Goal: Transaction & Acquisition: Subscribe to service/newsletter

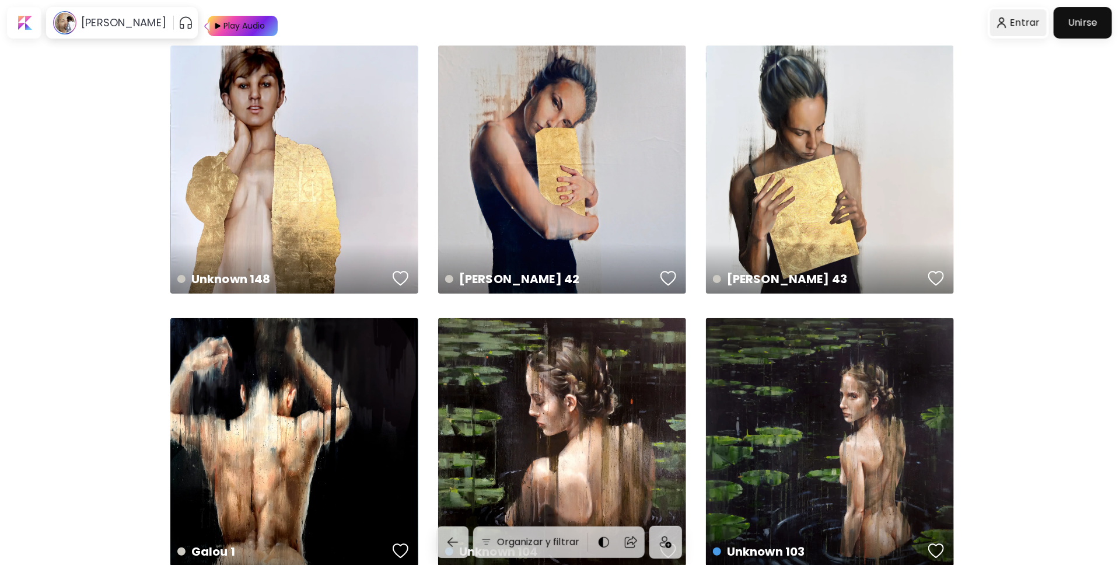
click at [1041, 32] on div at bounding box center [1018, 22] width 57 height 27
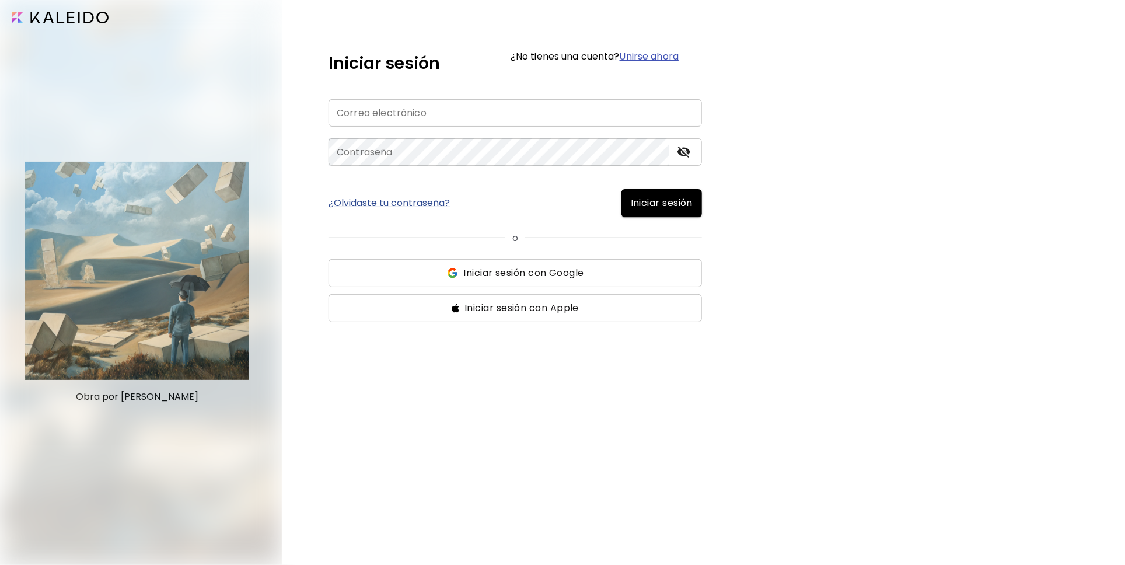
click at [493, 268] on span "Iniciar sesión con Google" at bounding box center [523, 273] width 120 height 14
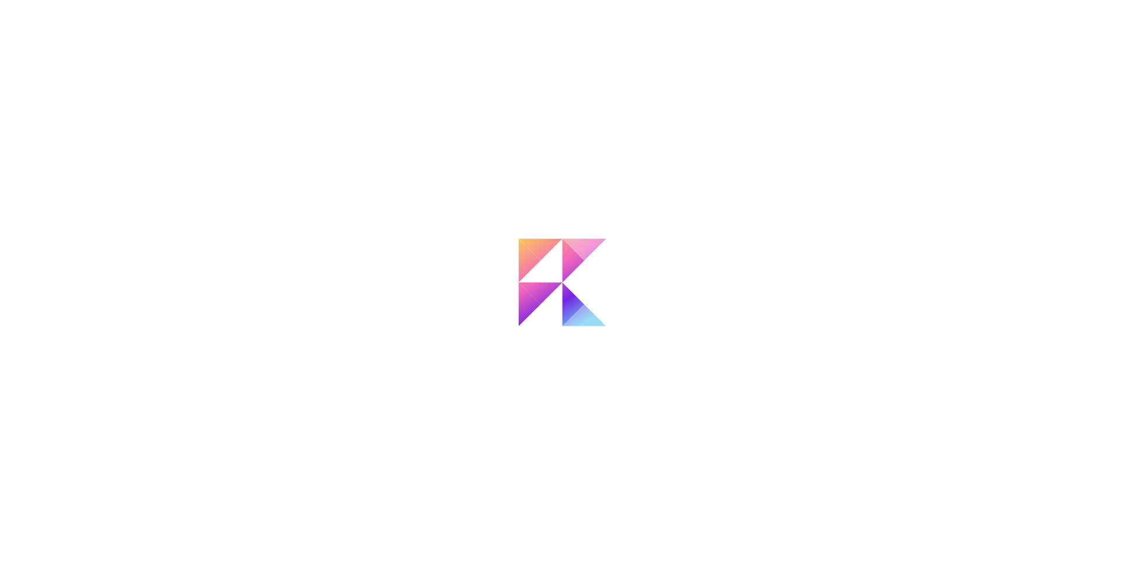
click at [796, 98] on div at bounding box center [562, 282] width 1125 height 565
